Goal: Task Accomplishment & Management: Manage account settings

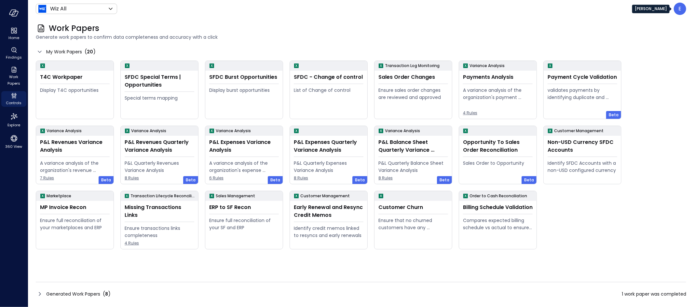
click at [680, 9] on p "E" at bounding box center [680, 9] width 3 height 8
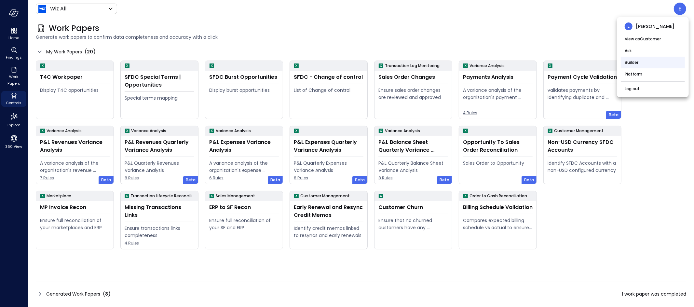
click at [632, 64] on li "Builder" at bounding box center [653, 63] width 64 height 12
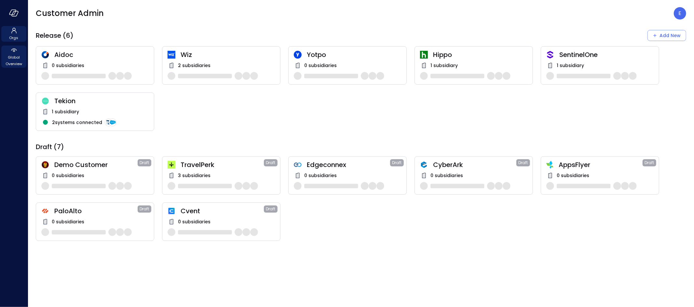
click at [13, 60] on span "Global Overview" at bounding box center [14, 60] width 20 height 13
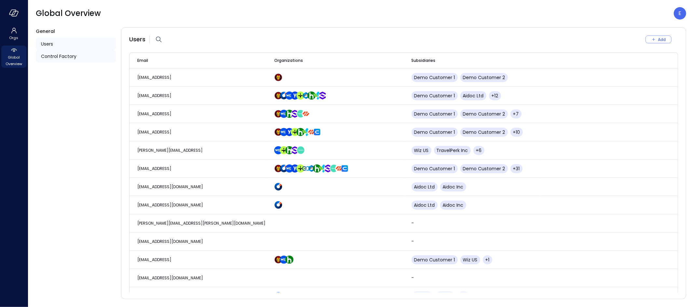
click at [54, 56] on span "Control Factory" at bounding box center [58, 56] width 35 height 7
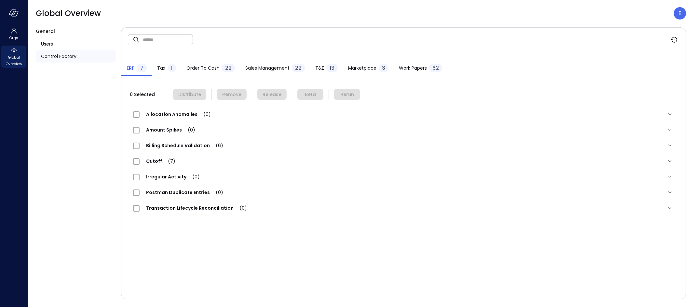
click at [411, 67] on span "Work Papers" at bounding box center [413, 67] width 28 height 7
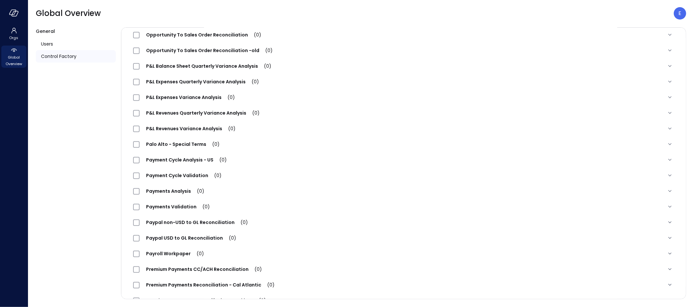
scroll to position [484, 0]
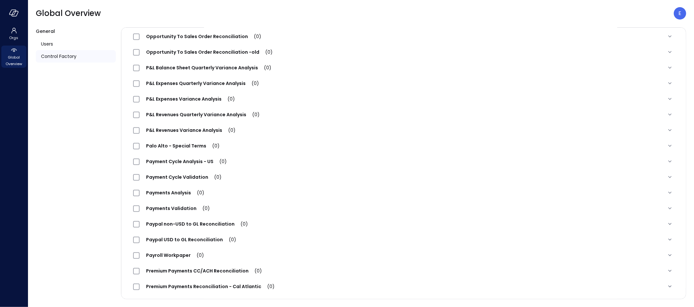
click at [191, 176] on span "Payment Cycle Validation (0)" at bounding box center [184, 177] width 89 height 7
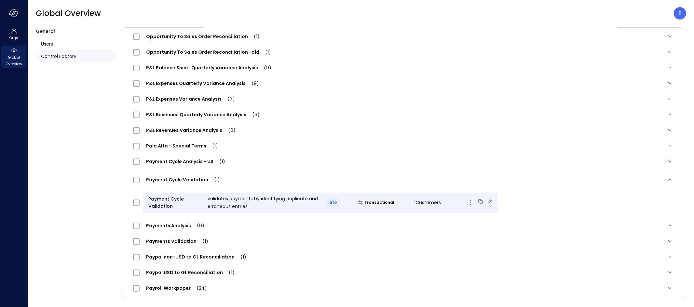
click at [488, 200] on icon at bounding box center [490, 201] width 4 height 4
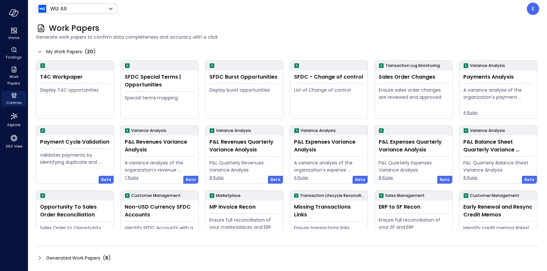
click at [150, 257] on div "Generated Work Papers ( 8 )" at bounding box center [287, 258] width 503 height 10
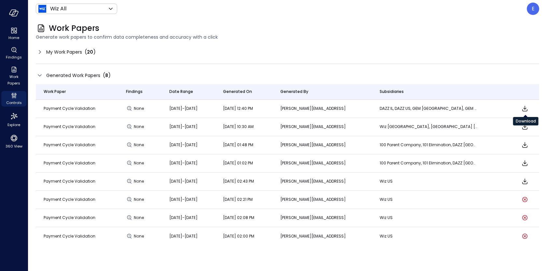
click at [526, 107] on icon "Download" at bounding box center [525, 109] width 8 height 8
